Goal: Task Accomplishment & Management: Manage account settings

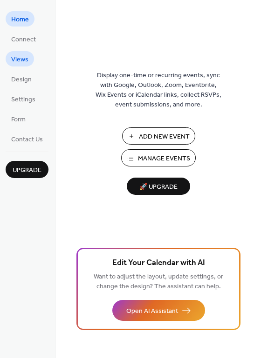
click at [21, 62] on span "Views" at bounding box center [19, 60] width 17 height 10
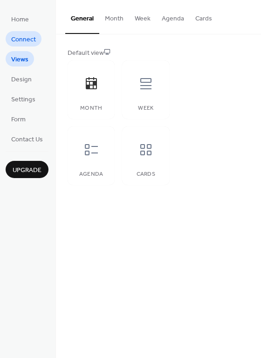
click at [11, 35] on span "Connect" at bounding box center [23, 40] width 25 height 10
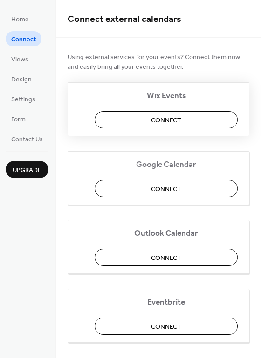
click at [174, 120] on span "Connect" at bounding box center [166, 121] width 30 height 10
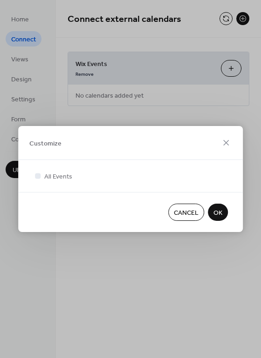
click at [217, 210] on span "OK" at bounding box center [217, 213] width 9 height 10
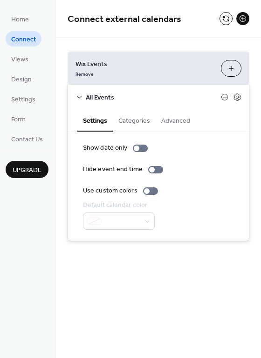
click at [133, 121] on button "Categories" at bounding box center [134, 119] width 43 height 21
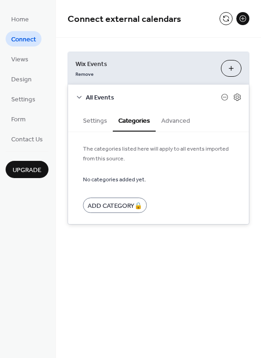
click at [20, 21] on span "Home" at bounding box center [20, 20] width 18 height 10
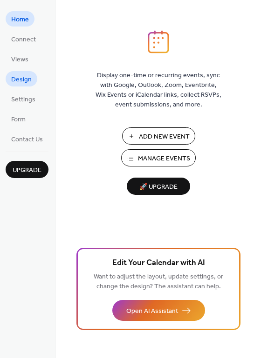
click at [21, 81] on span "Design" at bounding box center [21, 80] width 20 height 10
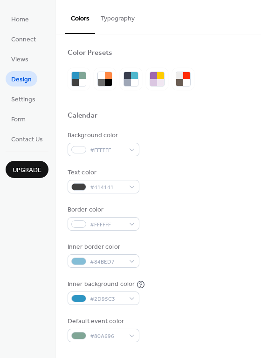
scroll to position [166, 0]
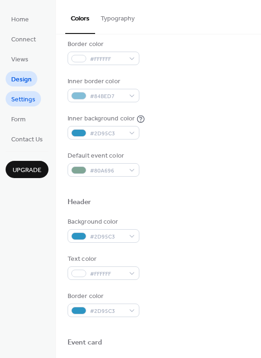
click at [20, 99] on span "Settings" at bounding box center [23, 100] width 24 height 10
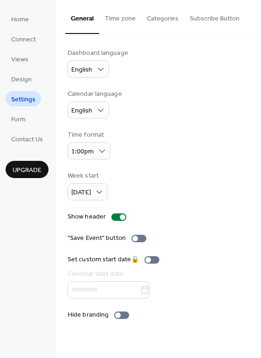
click at [167, 21] on button "Categories" at bounding box center [162, 16] width 43 height 33
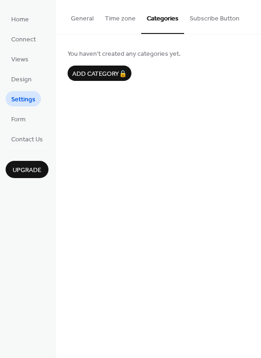
click at [75, 20] on button "General" at bounding box center [82, 16] width 34 height 33
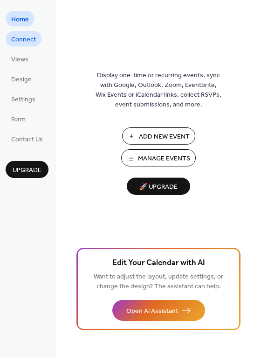
click at [20, 43] on span "Connect" at bounding box center [23, 40] width 25 height 10
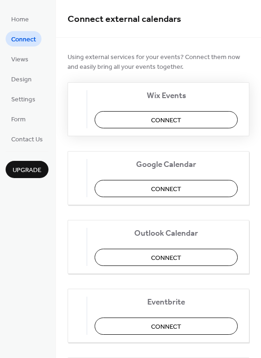
click at [159, 122] on span "Connect" at bounding box center [166, 121] width 30 height 10
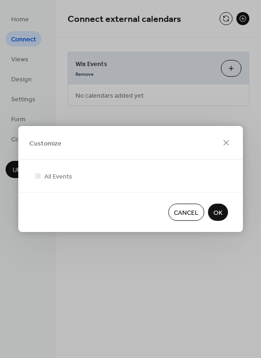
click at [217, 209] on span "OK" at bounding box center [217, 213] width 9 height 10
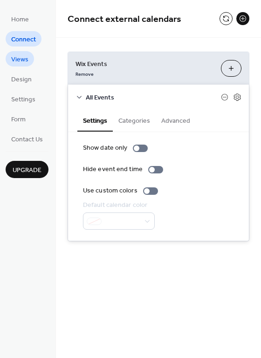
click at [14, 55] on span "Views" at bounding box center [19, 60] width 17 height 10
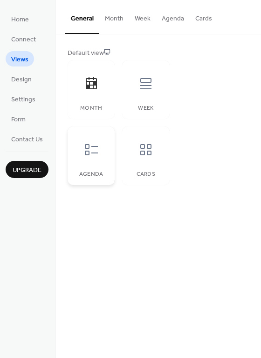
click at [94, 155] on icon at bounding box center [91, 149] width 15 height 15
click at [91, 150] on icon at bounding box center [91, 149] width 15 height 15
click at [119, 19] on button "Month" at bounding box center [114, 16] width 30 height 33
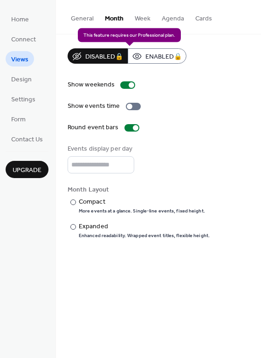
click at [158, 56] on div "Disabled 🔒 Enabled 🔒" at bounding box center [126, 55] width 119 height 15
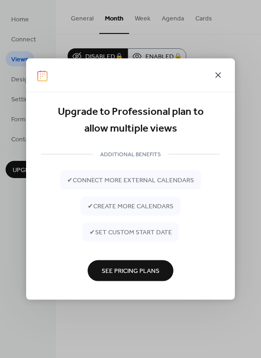
click at [217, 77] on icon at bounding box center [217, 75] width 11 height 11
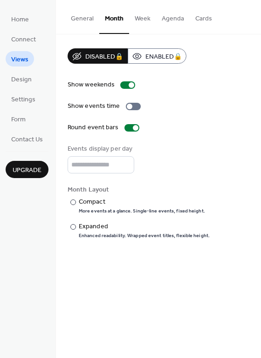
click at [142, 17] on button "Week" at bounding box center [142, 16] width 27 height 33
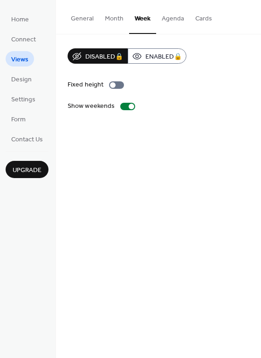
click at [175, 15] on button "Agenda" at bounding box center [172, 16] width 33 height 33
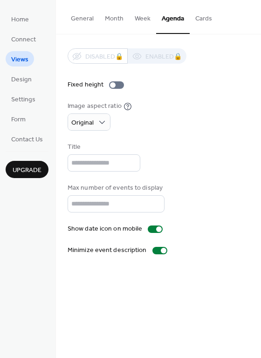
click at [200, 17] on button "Cards" at bounding box center [203, 16] width 28 height 33
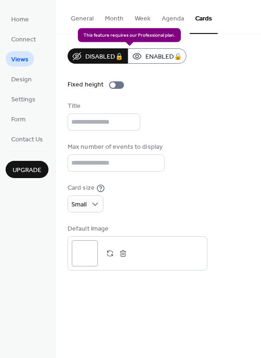
click at [158, 57] on div "Disabled 🔒 Enabled 🔒" at bounding box center [126, 55] width 119 height 15
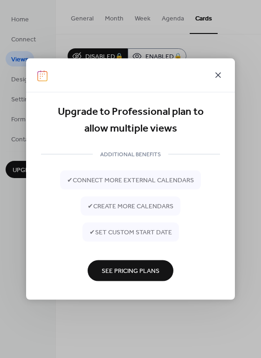
click at [217, 74] on icon at bounding box center [217, 75] width 11 height 11
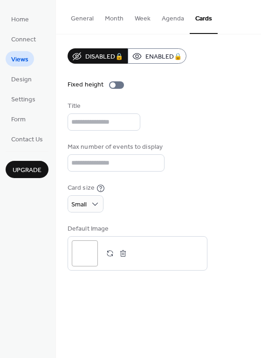
click at [109, 18] on button "Month" at bounding box center [114, 16] width 30 height 33
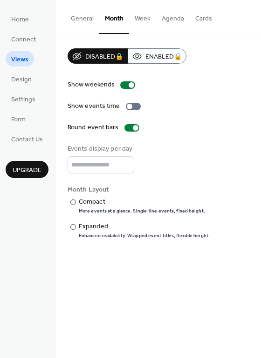
click at [143, 19] on button "Week" at bounding box center [142, 16] width 27 height 33
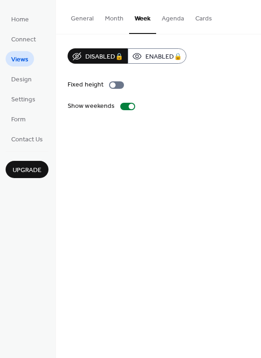
click at [164, 21] on button "Agenda" at bounding box center [172, 16] width 33 height 33
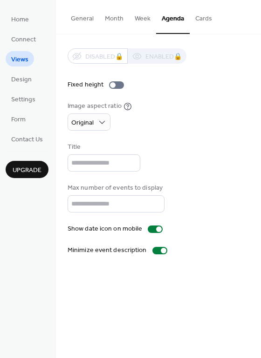
click at [202, 20] on button "Cards" at bounding box center [203, 16] width 28 height 33
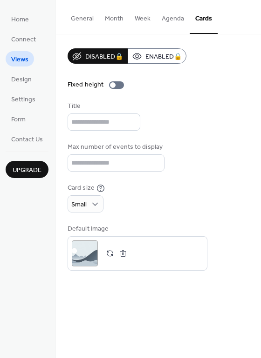
click at [86, 20] on button "General" at bounding box center [82, 16] width 34 height 33
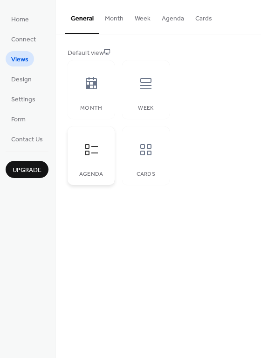
click at [89, 152] on icon at bounding box center [91, 149] width 15 height 15
